Goal: Information Seeking & Learning: Learn about a topic

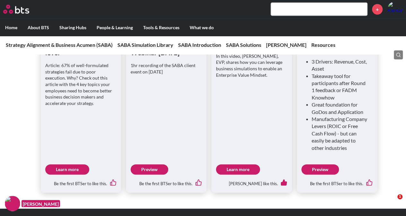
scroll to position [642, 0]
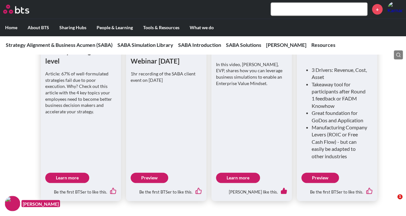
click at [65, 173] on link "Learn more" at bounding box center [67, 178] width 44 height 10
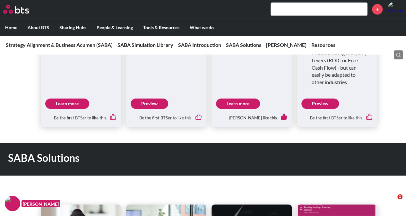
scroll to position [706, 0]
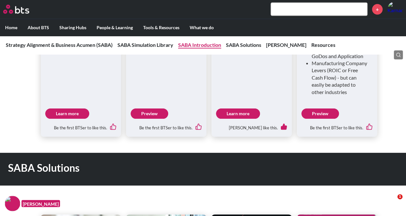
click at [200, 43] on link "SABA Introduction" at bounding box center [199, 45] width 43 height 6
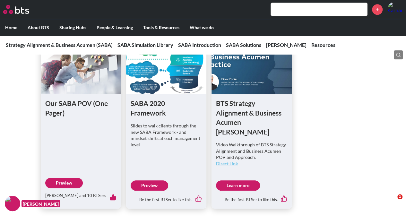
scroll to position [365, 0]
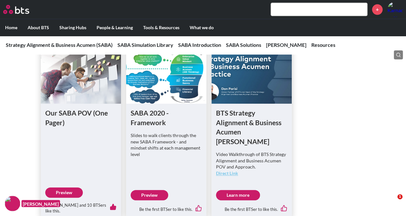
click at [156, 190] on link "Preview" at bounding box center [150, 195] width 38 height 10
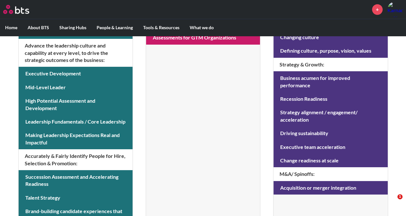
scroll to position [268, 0]
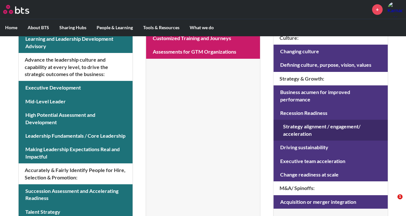
click at [320, 123] on link at bounding box center [330, 130] width 114 height 21
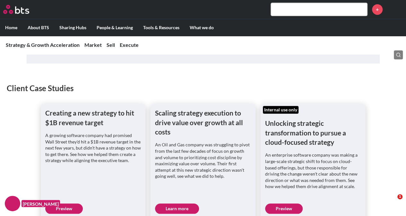
scroll to position [257, 0]
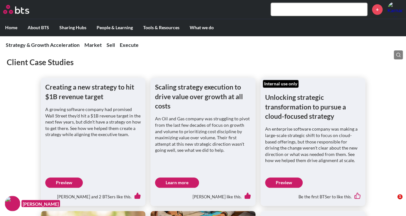
click at [173, 179] on link "Learn more" at bounding box center [177, 182] width 44 height 10
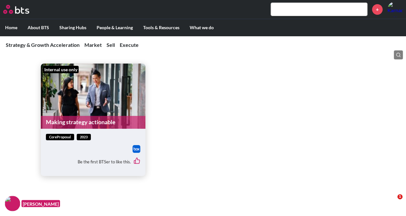
scroll to position [1219, 0]
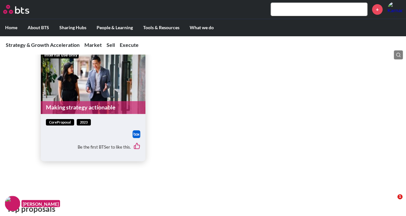
click at [68, 119] on span "coreProposal" at bounding box center [60, 122] width 28 height 7
click at [87, 130] on div at bounding box center [93, 134] width 95 height 8
click at [102, 101] on link "Making strategy actionable" at bounding box center [93, 107] width 105 height 13
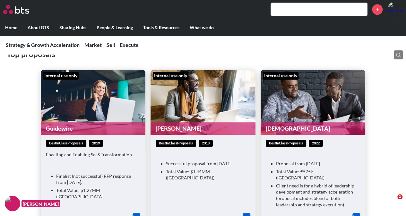
scroll to position [1380, 0]
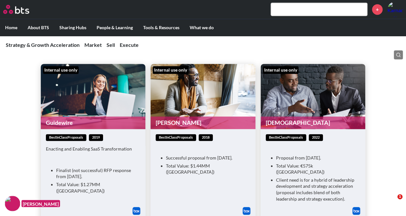
click at [216, 116] on link "[PERSON_NAME]" at bounding box center [202, 122] width 105 height 13
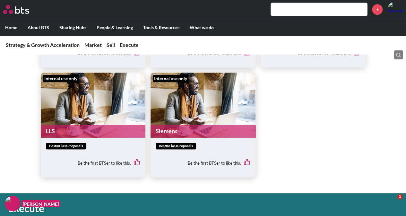
scroll to position [1540, 0]
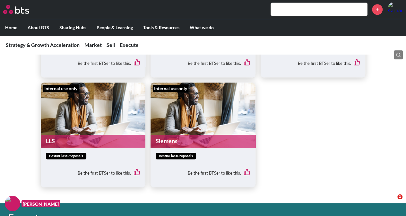
click at [189, 135] on link "Siemens" at bounding box center [202, 141] width 105 height 13
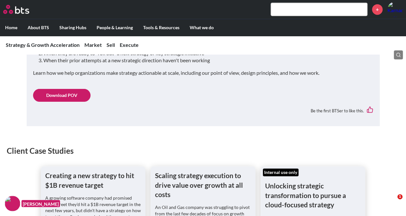
scroll to position [0, 0]
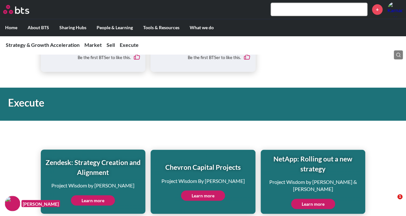
scroll to position [1677, 0]
